Goal: Task Accomplishment & Management: Manage account settings

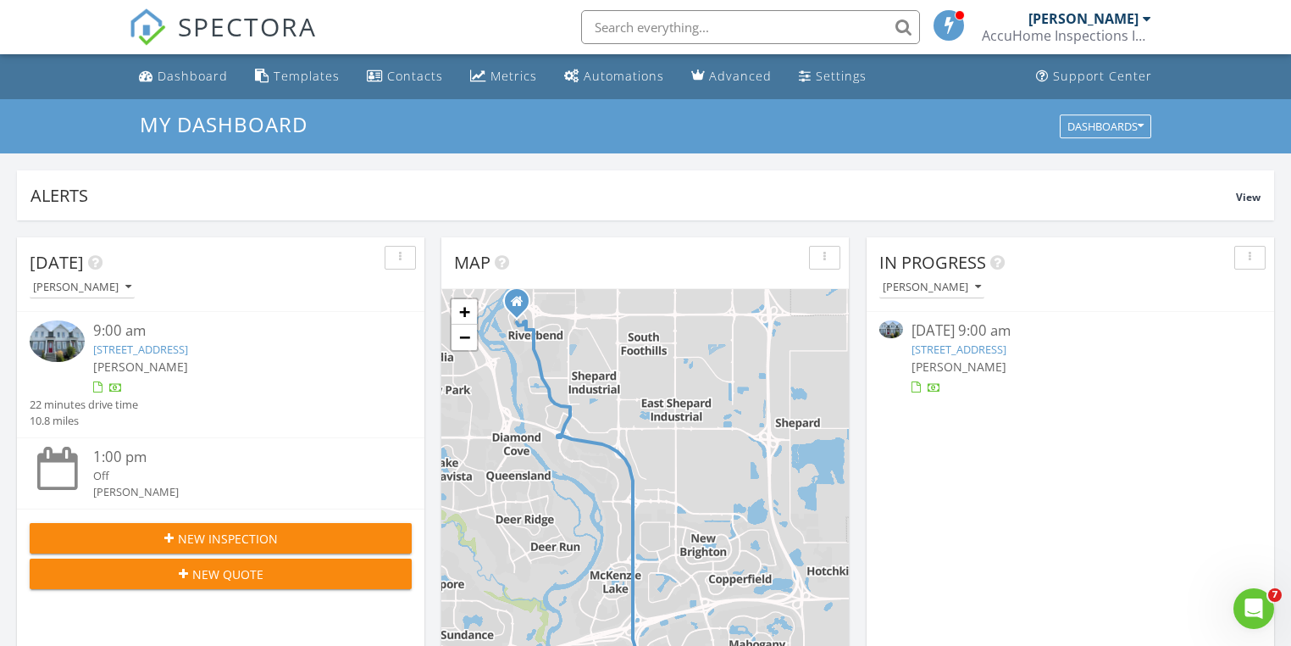
click at [75, 331] on img at bounding box center [57, 341] width 55 height 42
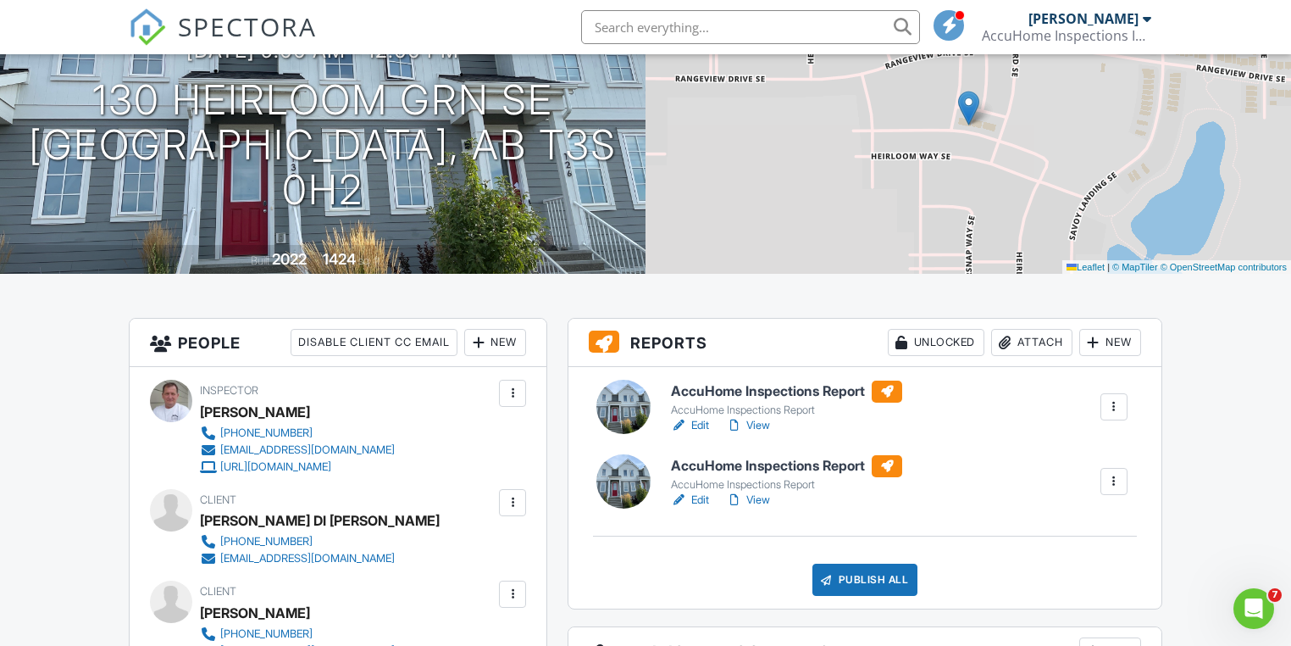
scroll to position [136, 0]
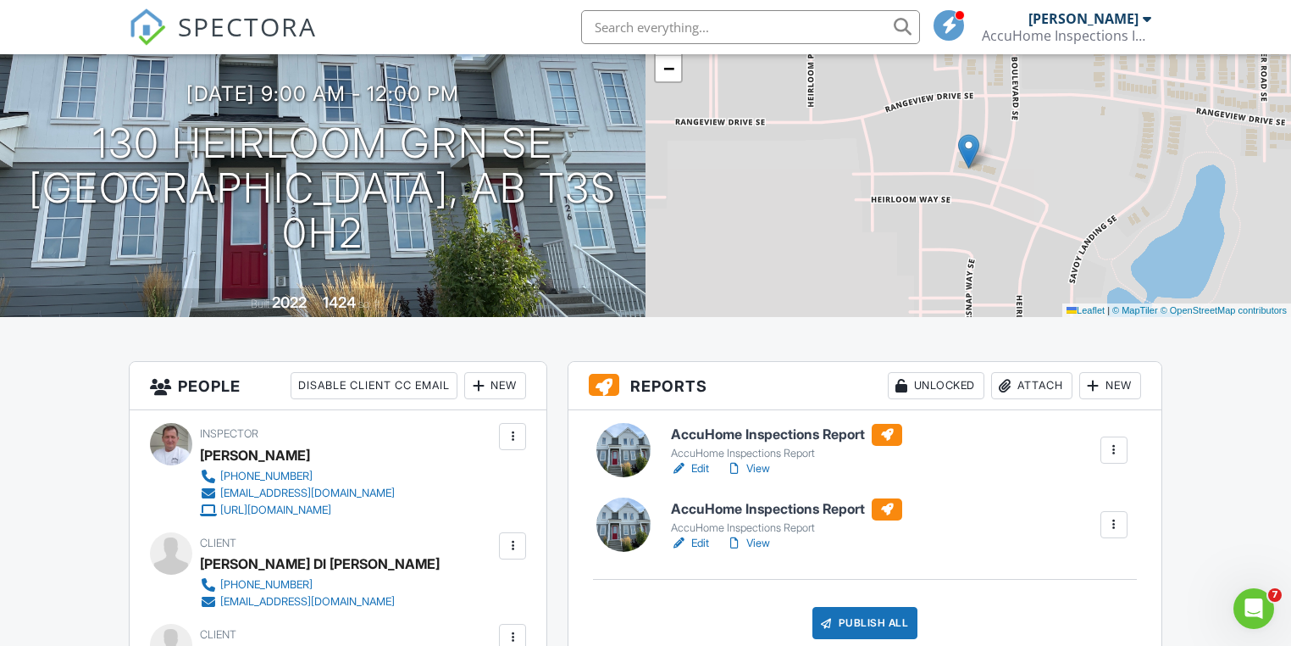
click at [702, 467] on link "Edit" at bounding box center [690, 468] width 38 height 17
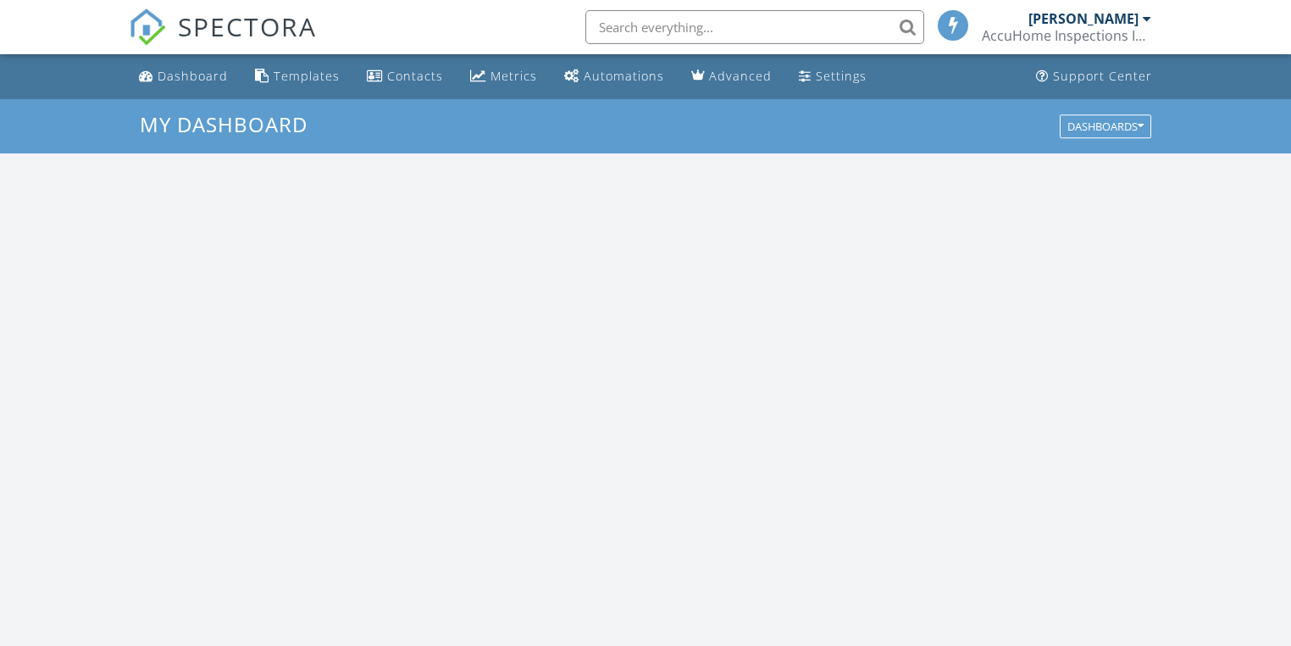
scroll to position [1563, 1312]
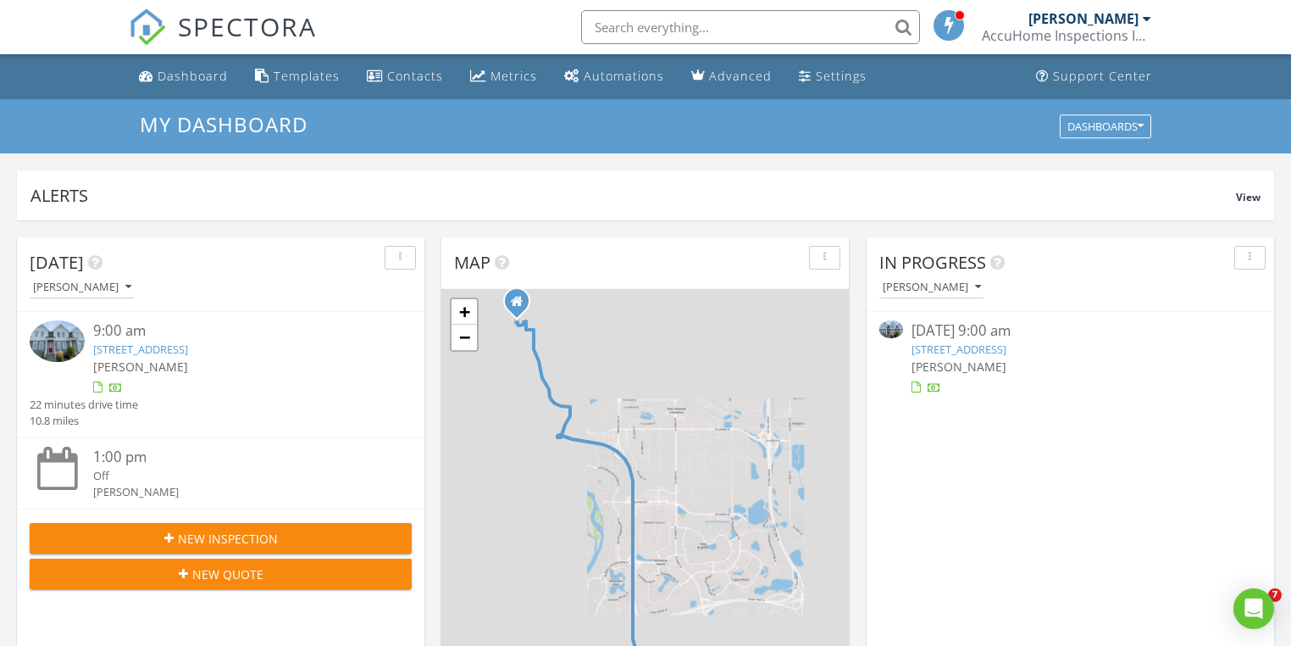
click at [935, 346] on link "130 Heirloom Grn SE, Calgary, AB T3S 0H2" at bounding box center [959, 348] width 95 height 15
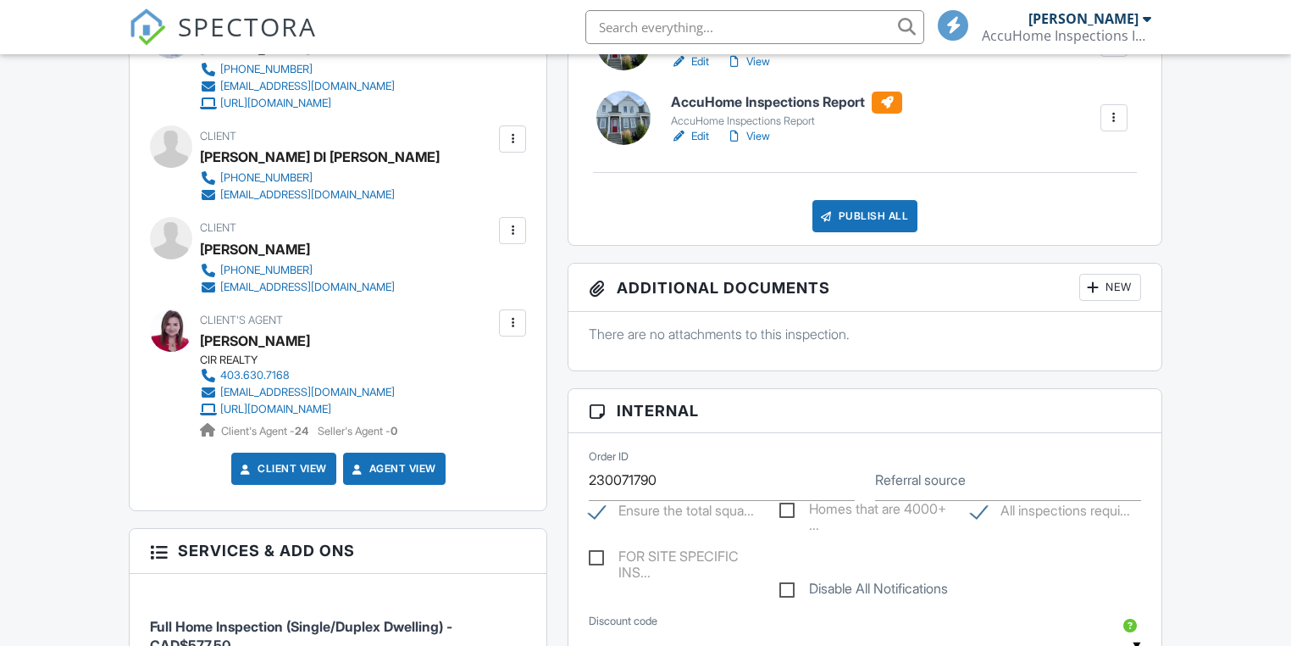
click at [1124, 286] on div "New" at bounding box center [1110, 287] width 62 height 27
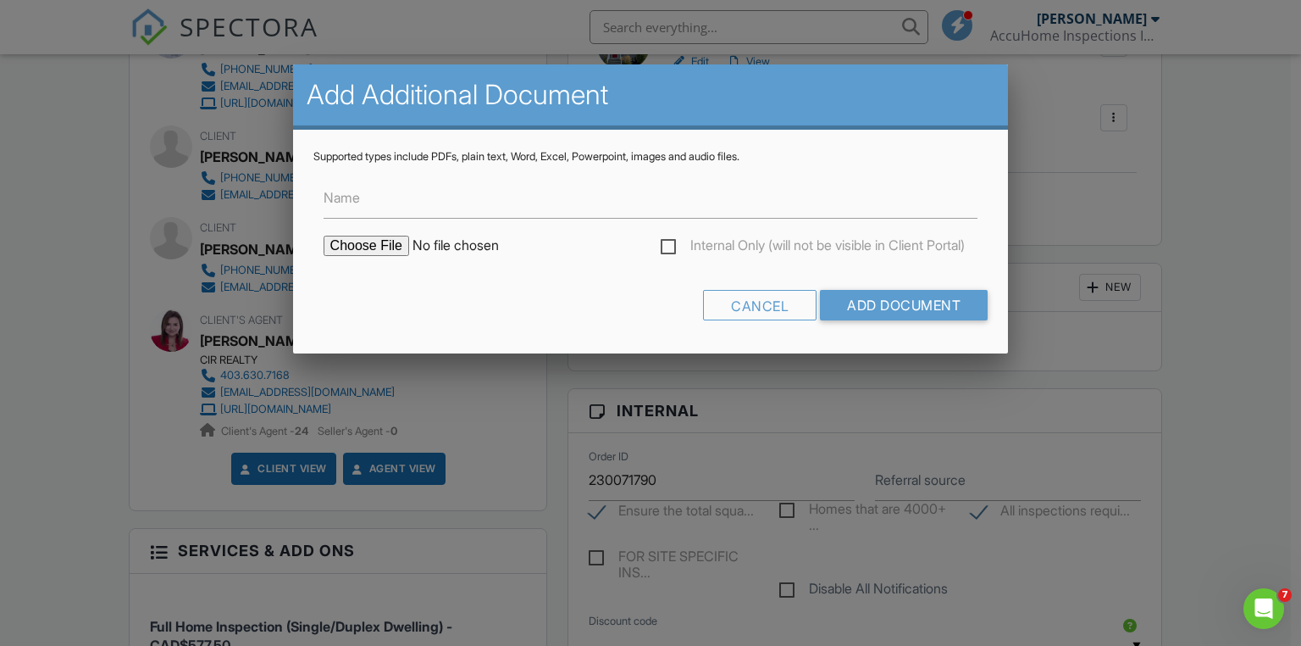
click at [355, 247] on input "file" at bounding box center [468, 246] width 288 height 20
type input "C:\fakepath\IR051560.JPG"
click at [403, 203] on input "Name" at bounding box center [651, 198] width 655 height 42
type input "Thermal image of hand prints"
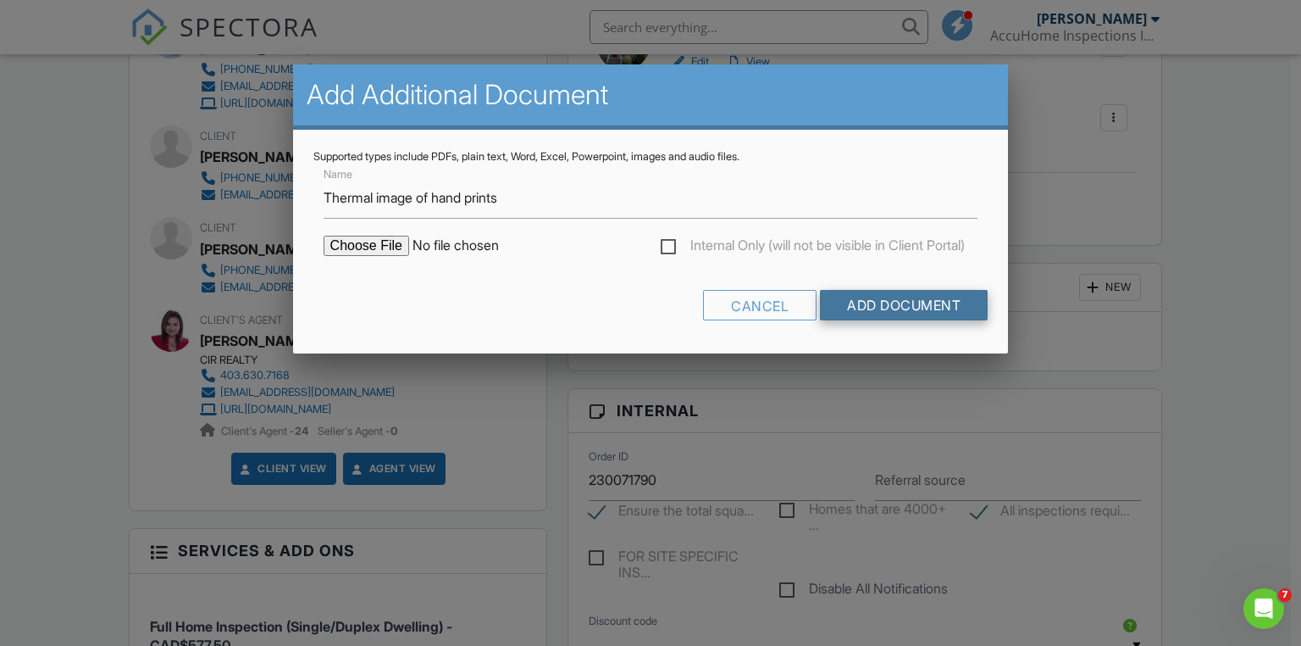
click at [896, 305] on input "Add Document" at bounding box center [904, 305] width 168 height 31
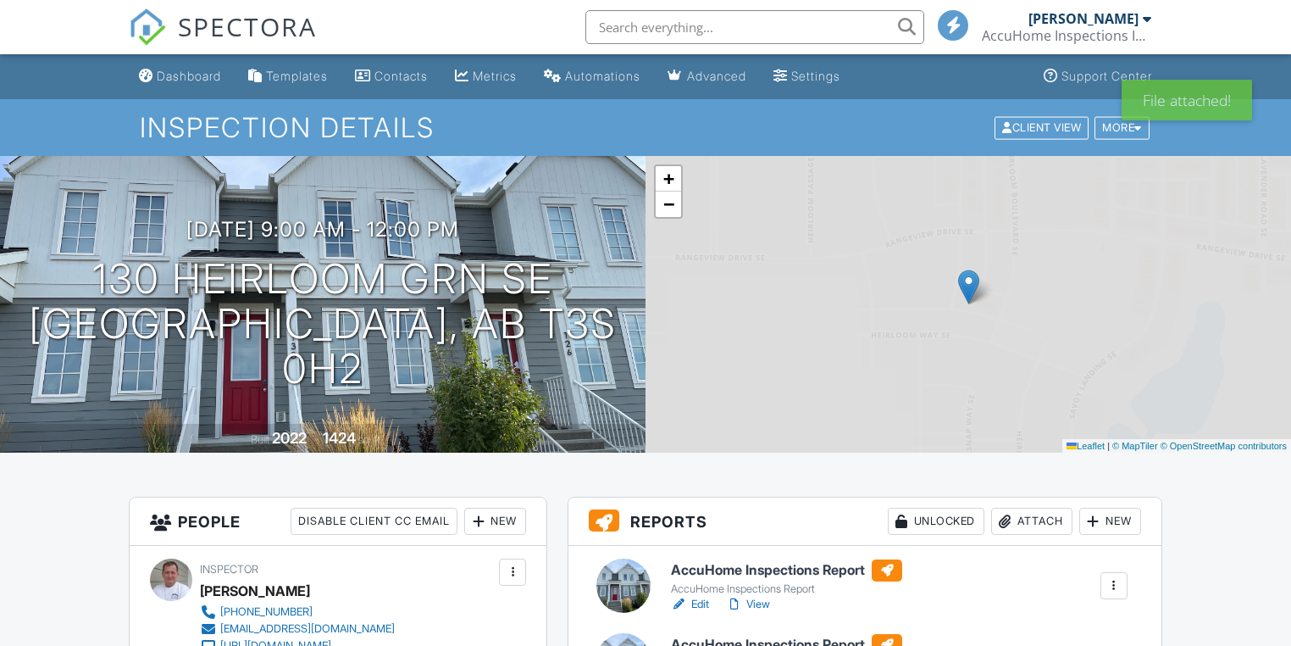
scroll to position [542, 0]
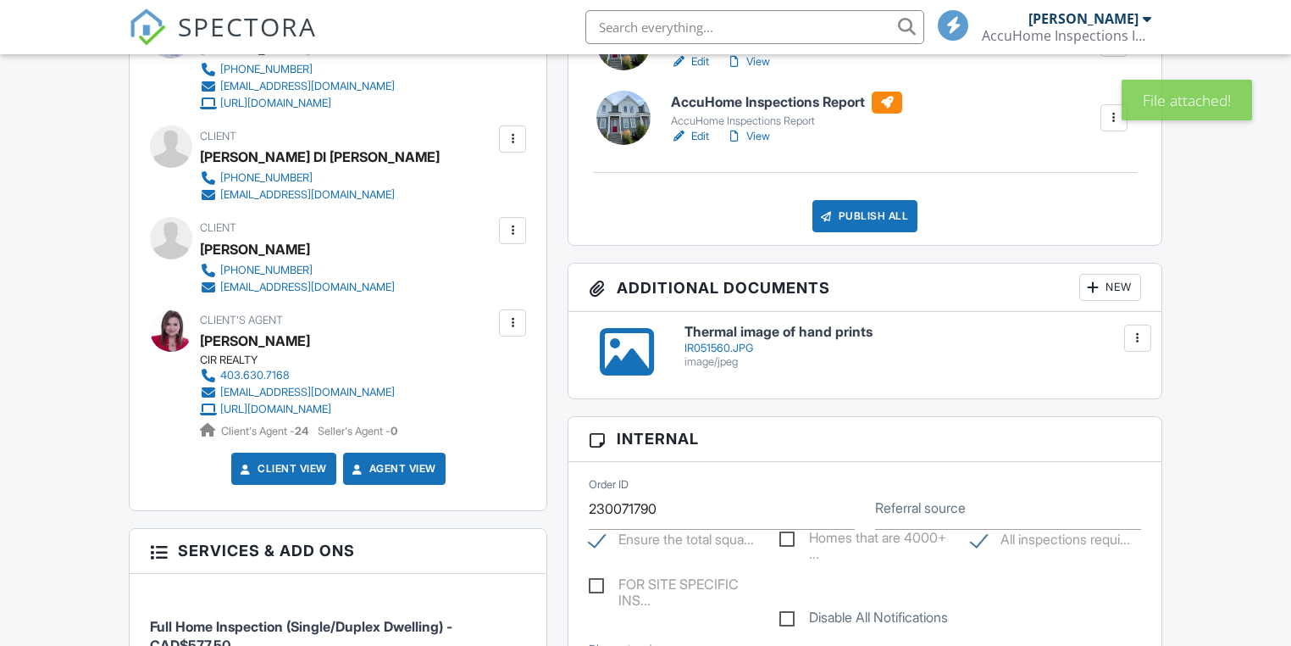
click at [1108, 285] on div "New" at bounding box center [1110, 287] width 62 height 27
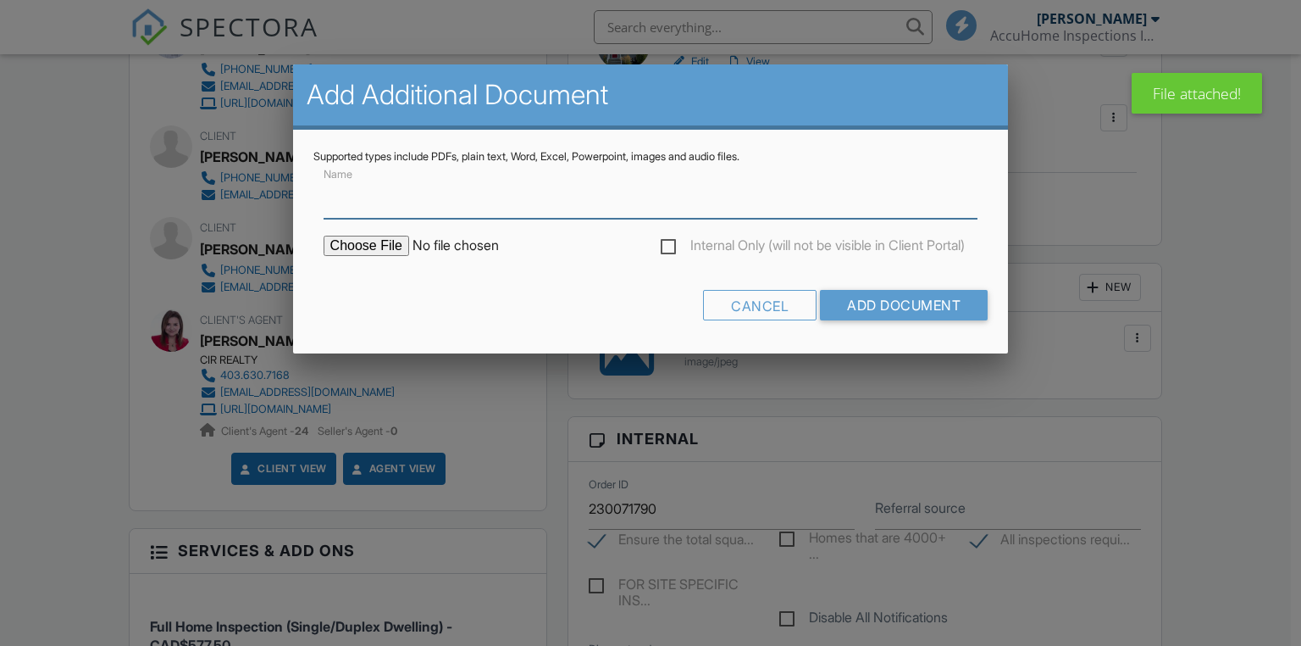
scroll to position [0, 0]
click at [358, 244] on input "file" at bounding box center [468, 246] width 288 height 20
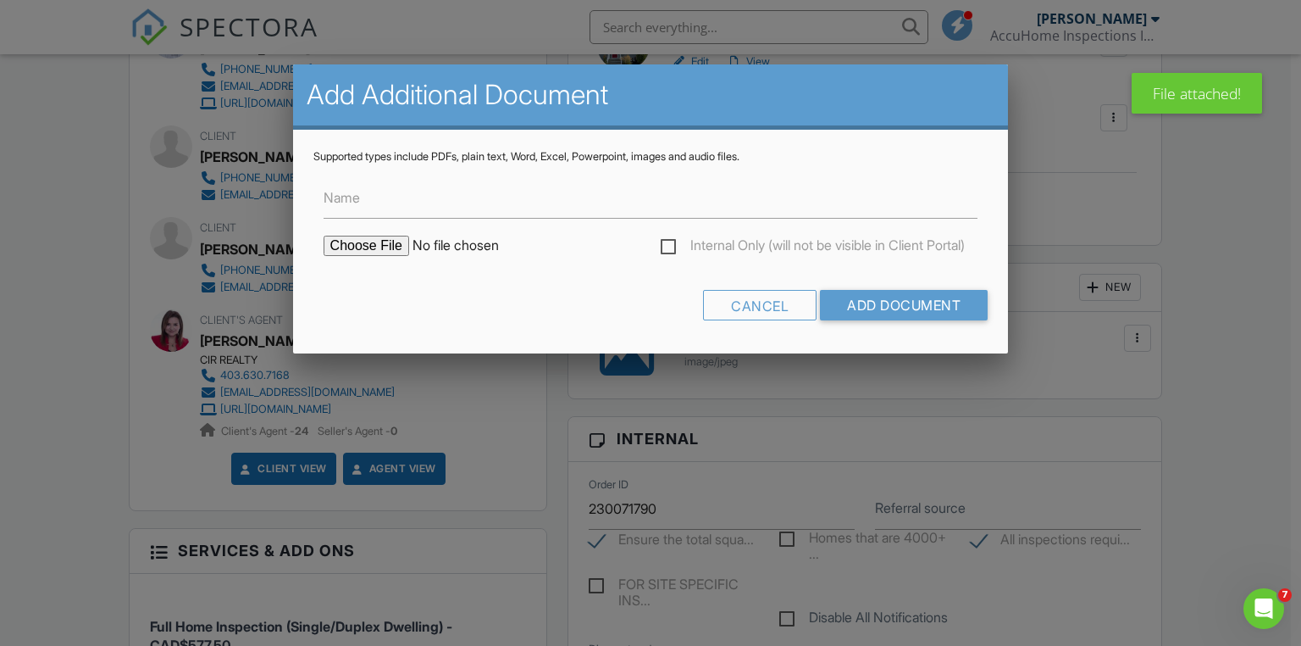
type input "C:\fakepath\IR051561.JPG"
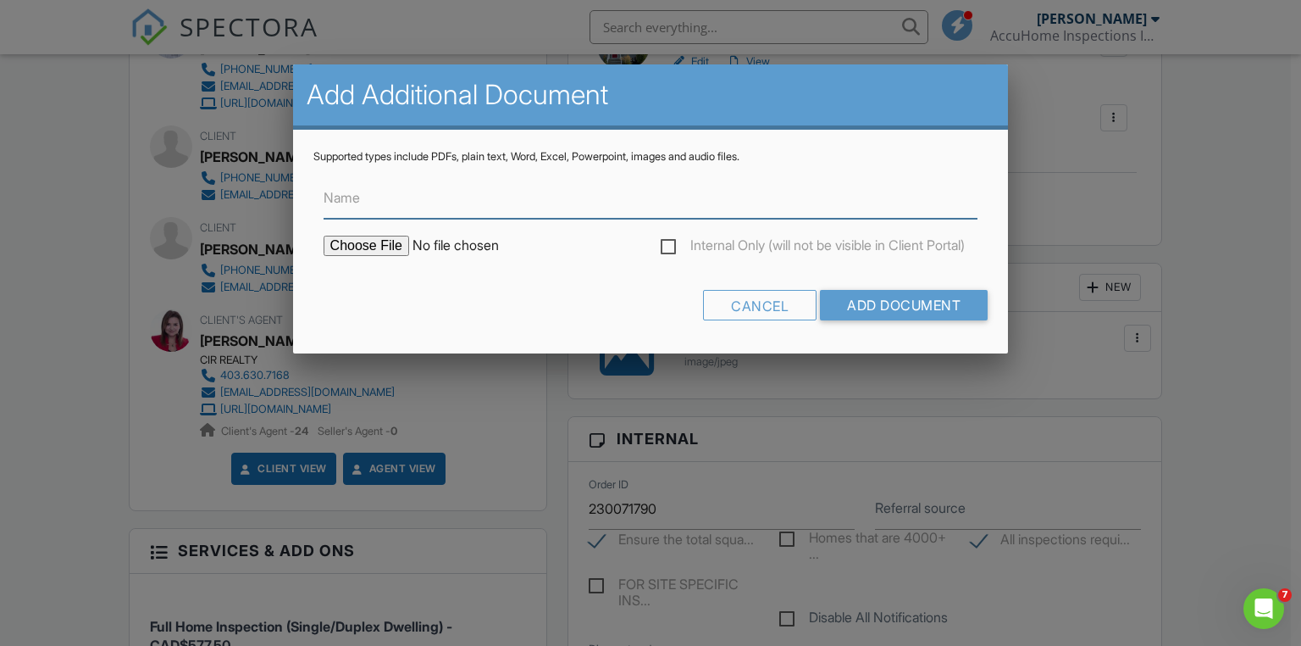
click at [414, 203] on input "Name" at bounding box center [651, 198] width 655 height 42
type input "Thermal image of hands"
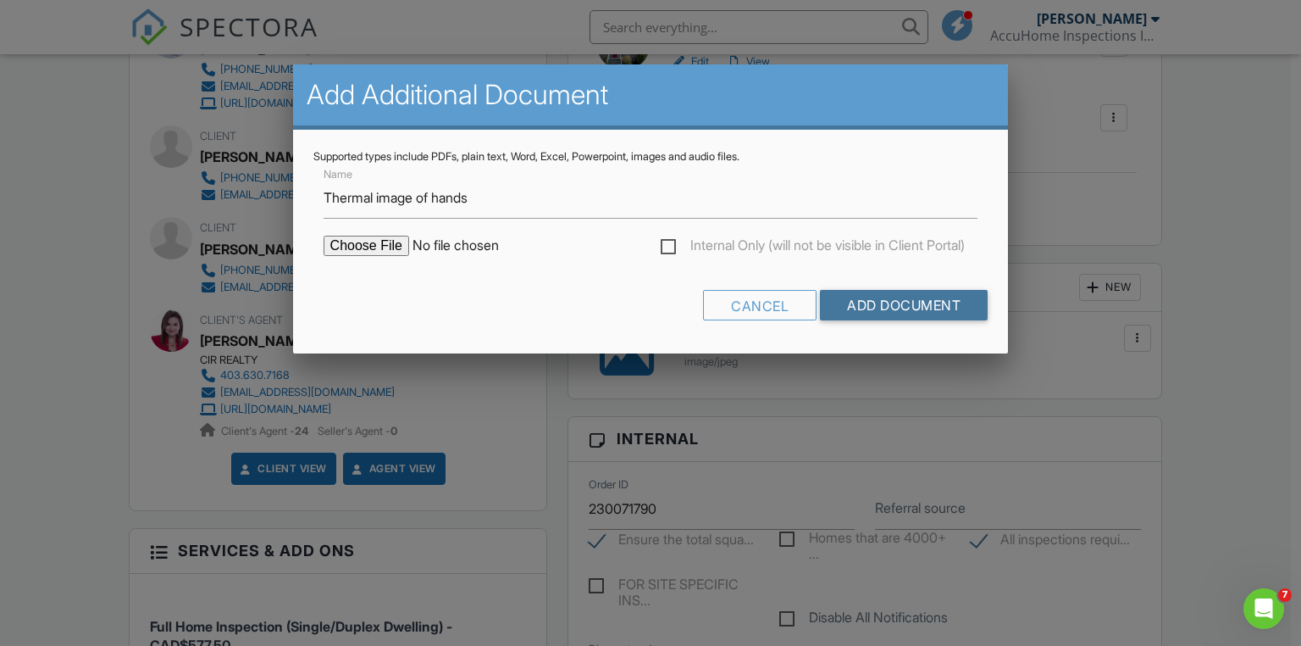
click at [906, 301] on input "Add Document" at bounding box center [904, 305] width 168 height 31
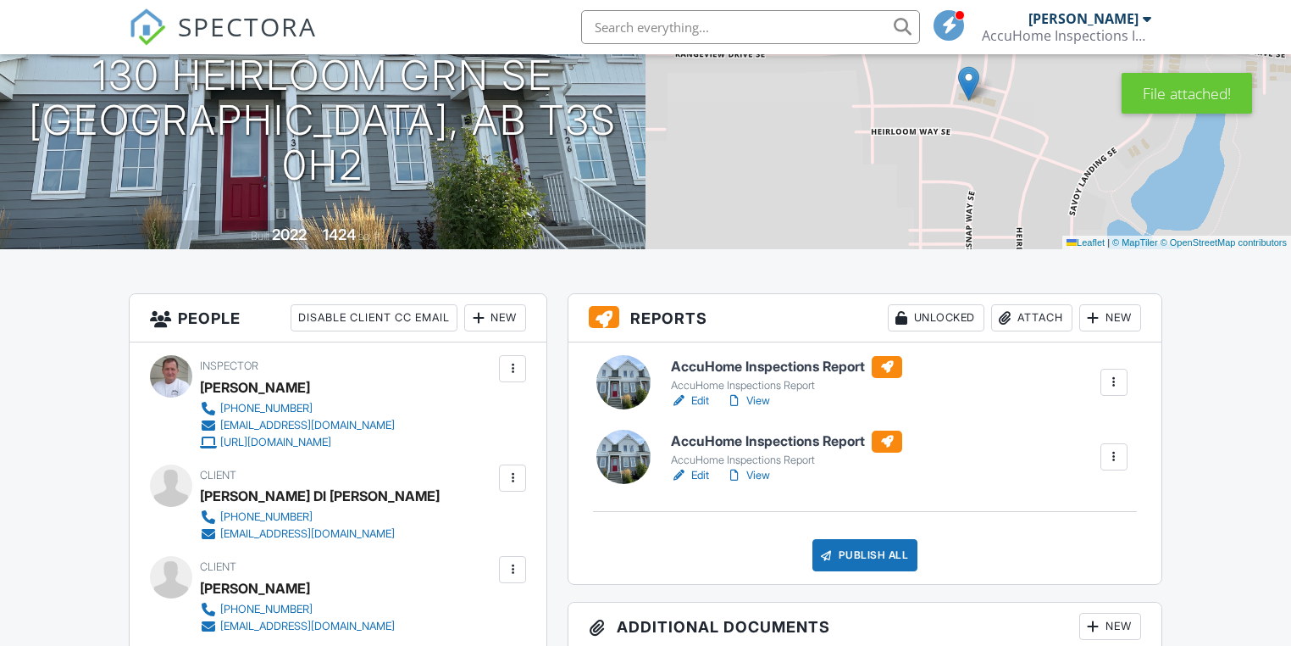
click at [705, 404] on link "Edit" at bounding box center [690, 400] width 38 height 17
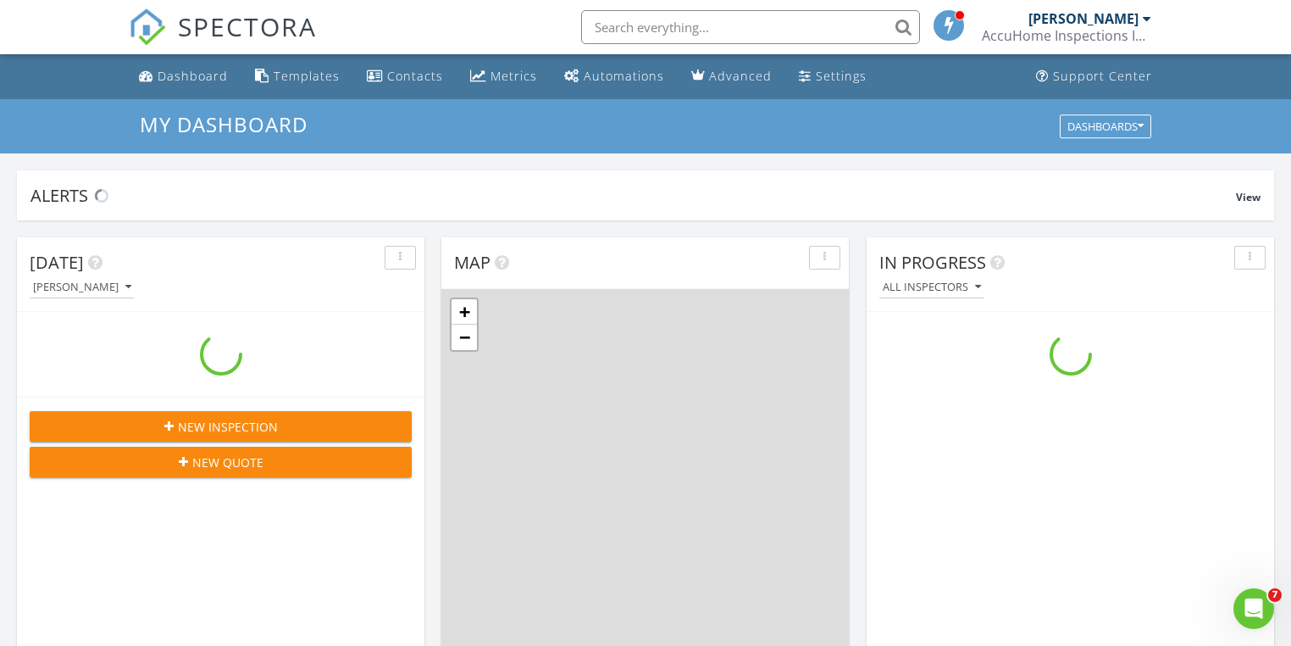
scroll to position [1563, 1312]
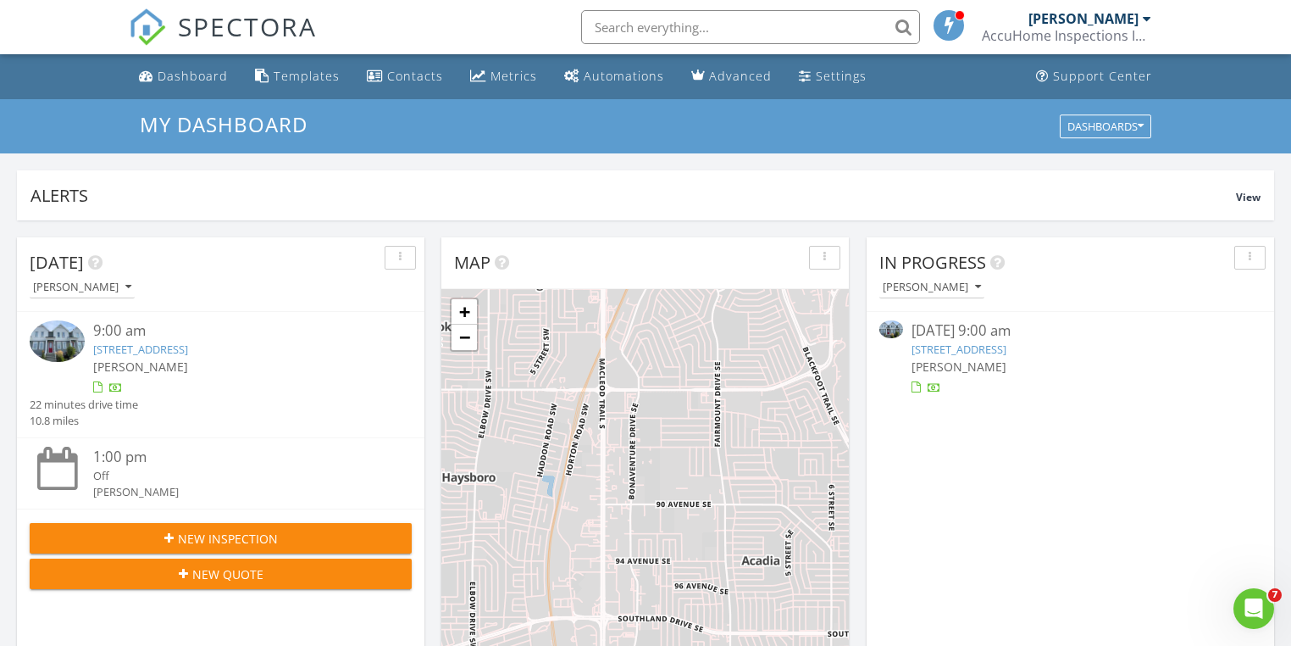
click at [932, 351] on link "[STREET_ADDRESS]" at bounding box center [959, 348] width 95 height 15
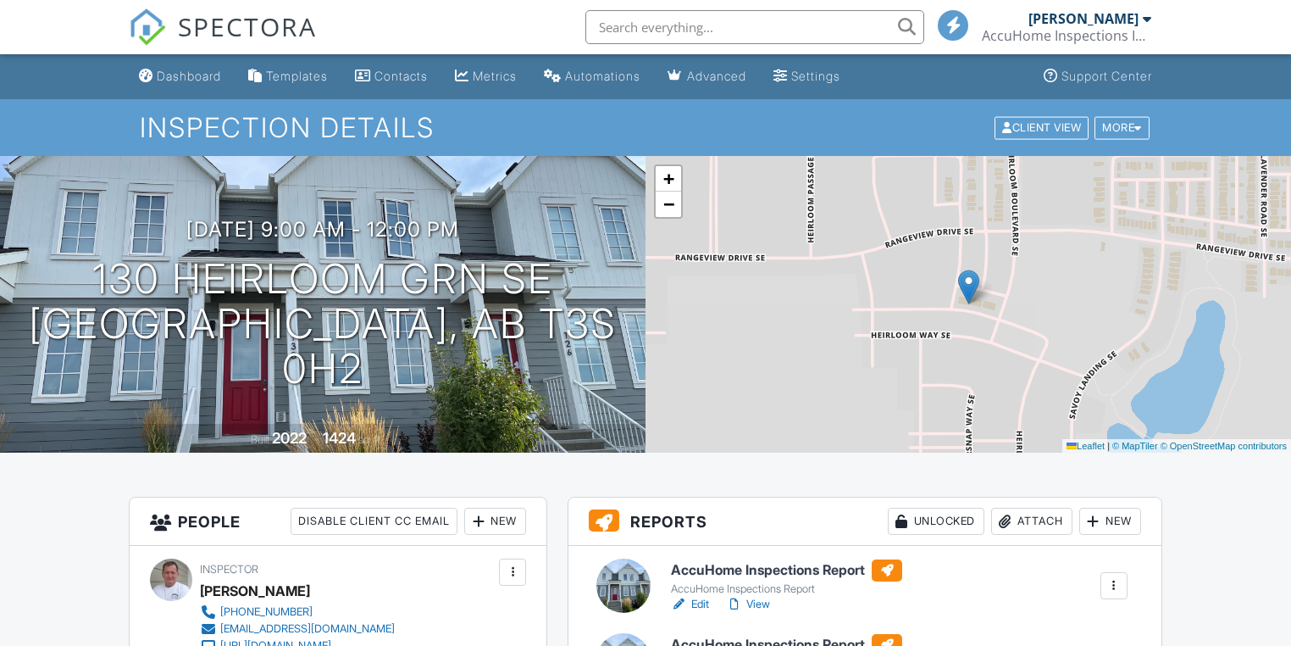
drag, startPoint x: 0, startPoint y: 0, endPoint x: 741, endPoint y: 423, distance: 853.5
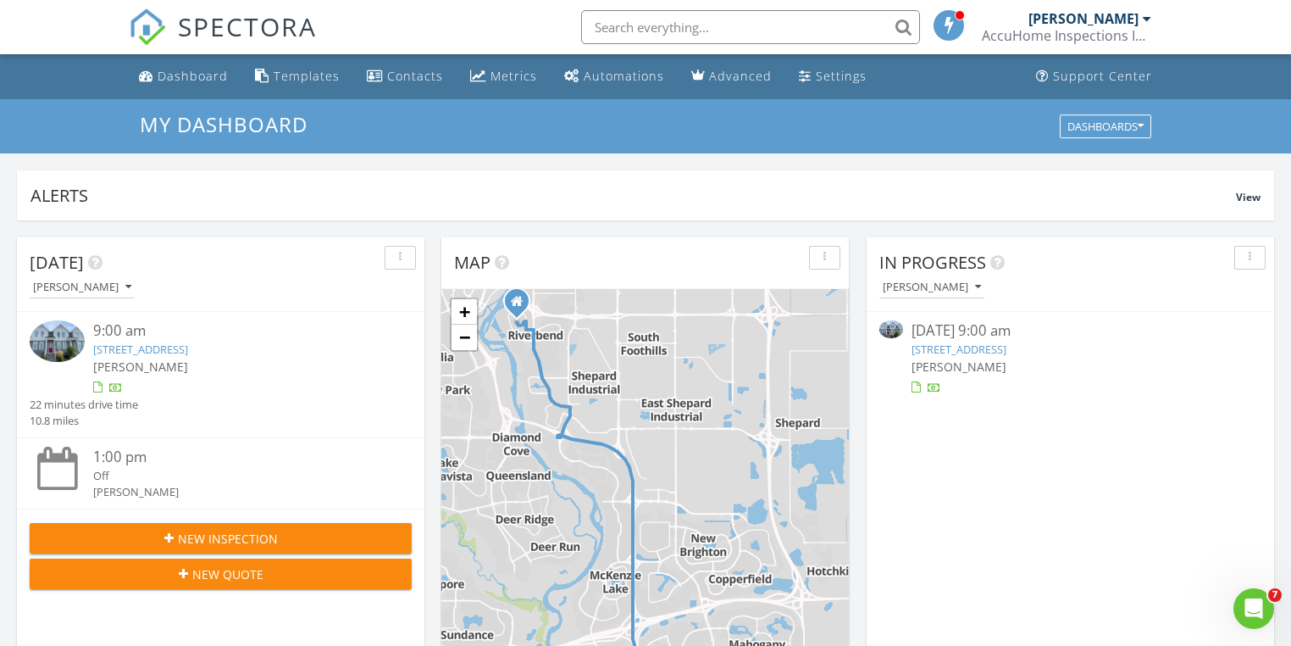
click at [948, 349] on link "130 Heirloom Grn SE, Calgary, AB T3S 0H2" at bounding box center [959, 348] width 95 height 15
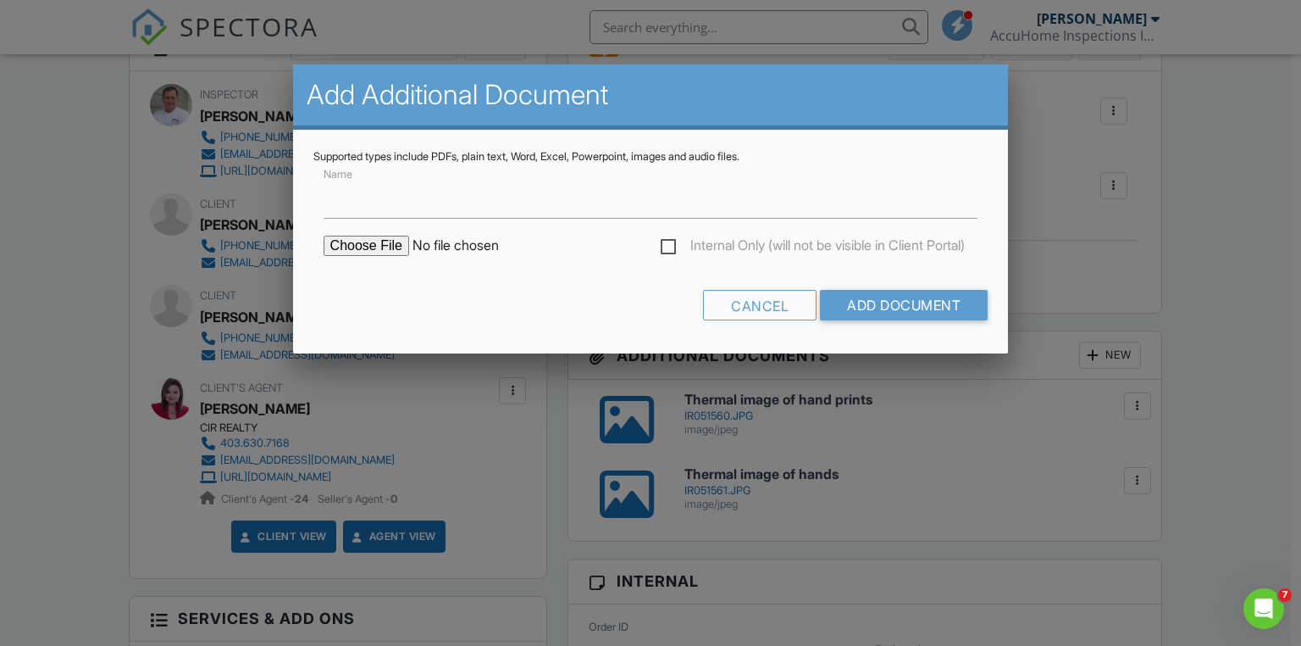
click at [373, 241] on input "file" at bounding box center [468, 246] width 288 height 20
type input "C:\fakepath\MAX_0044.JPG"
click at [430, 201] on input "Name" at bounding box center [651, 198] width 655 height 42
type input "Drone photo of the house"
click at [913, 309] on input "Add Document" at bounding box center [904, 305] width 168 height 31
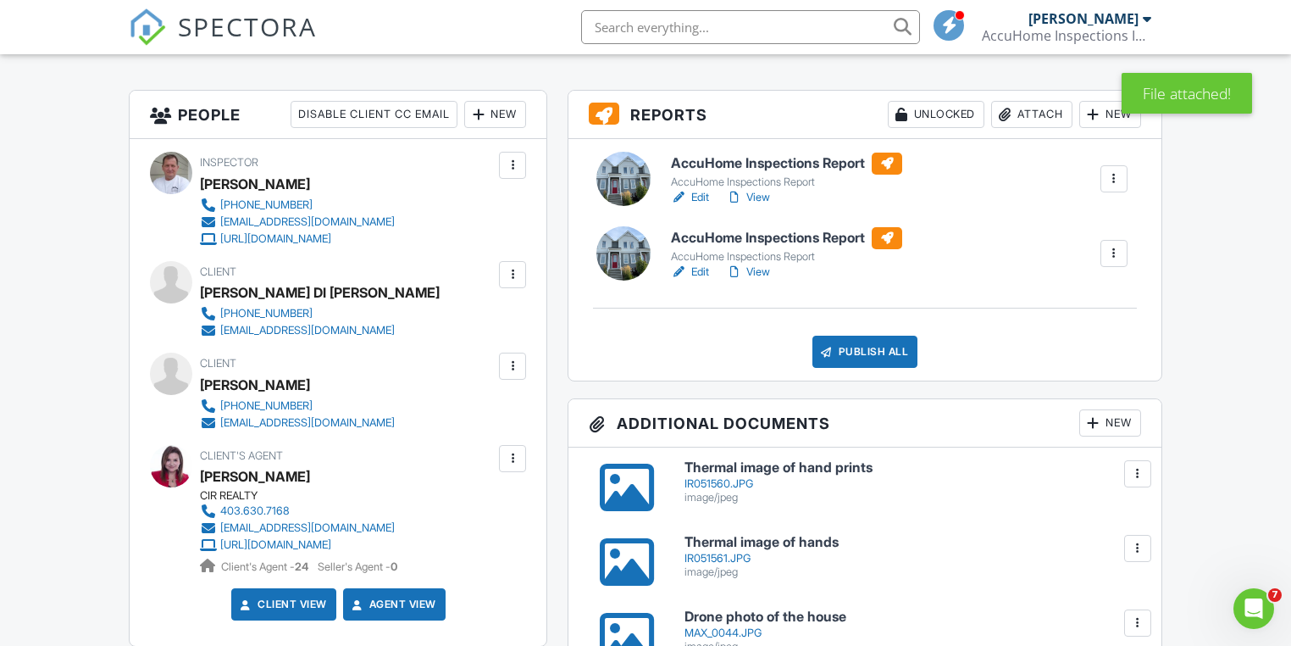
click at [696, 270] on link "Edit" at bounding box center [690, 272] width 38 height 17
